Goal: Transaction & Acquisition: Purchase product/service

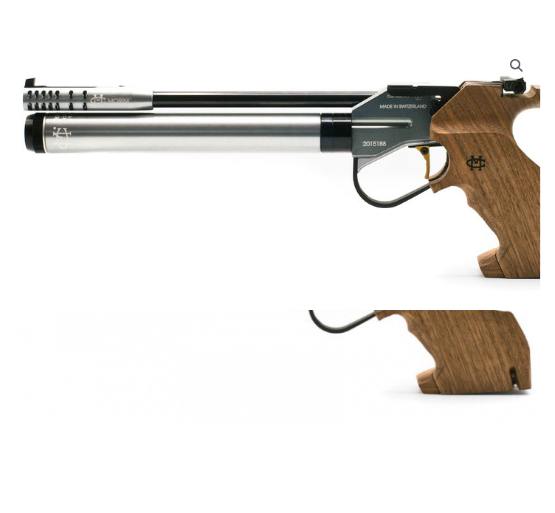
scroll to position [122, 0]
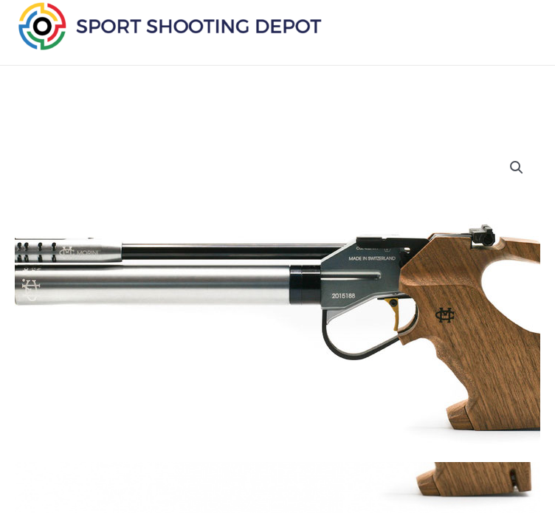
scroll to position [13, 0]
